Goal: Task Accomplishment & Management: Use online tool/utility

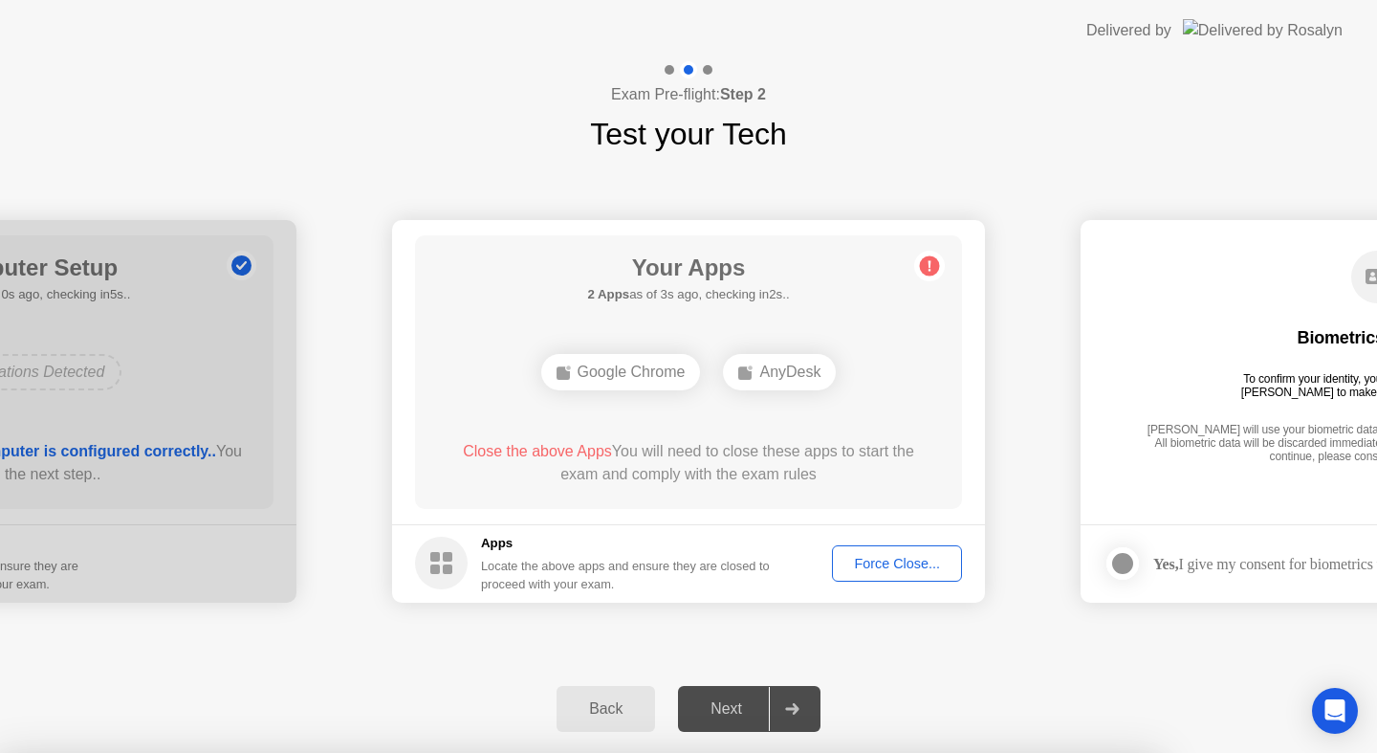
drag, startPoint x: 766, startPoint y: 193, endPoint x: 846, endPoint y: -51, distance: 256.7
click at [846, 0] on html "**********" at bounding box center [688, 376] width 1377 height 753
